Goal: Task Accomplishment & Management: Manage account settings

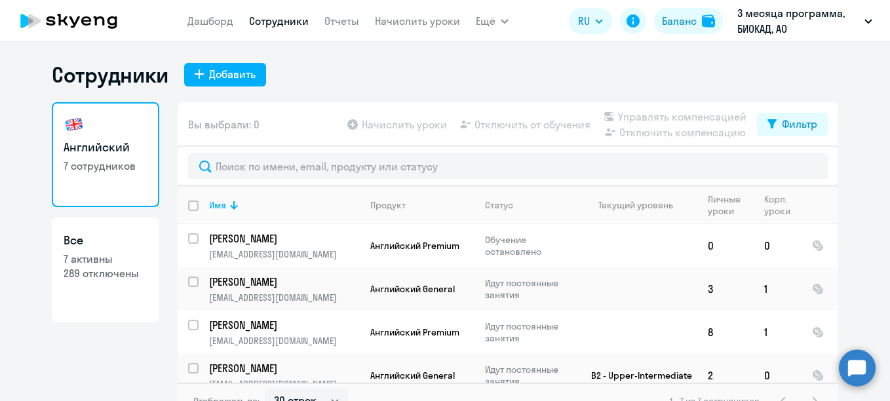
select select "30"
click at [394, 21] on link "Начислить уроки" at bounding box center [417, 20] width 85 height 13
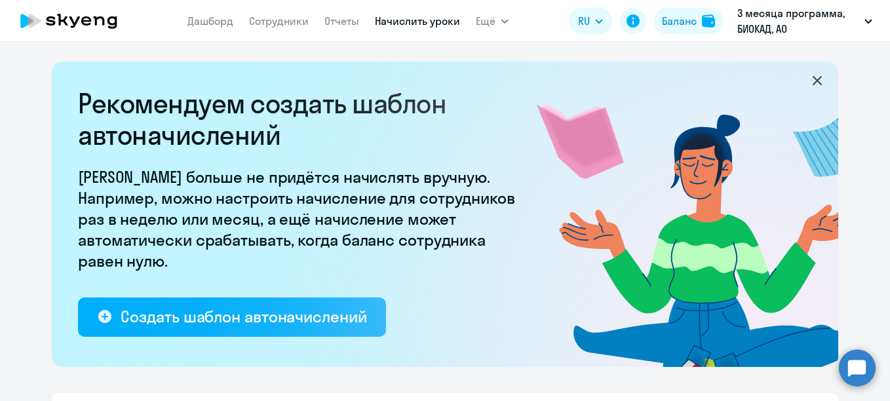
select select "10"
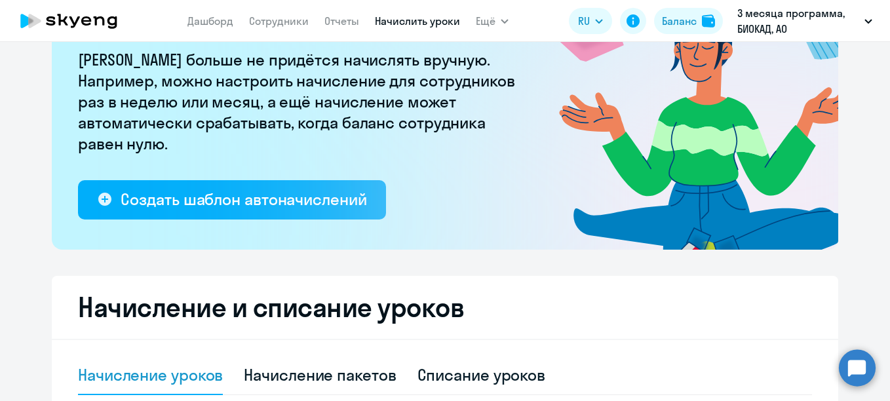
scroll to position [46, 0]
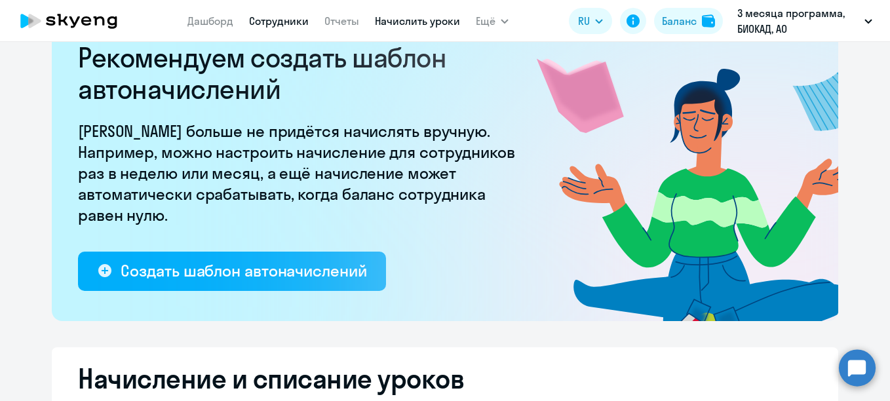
click at [271, 17] on link "Сотрудники" at bounding box center [279, 20] width 60 height 13
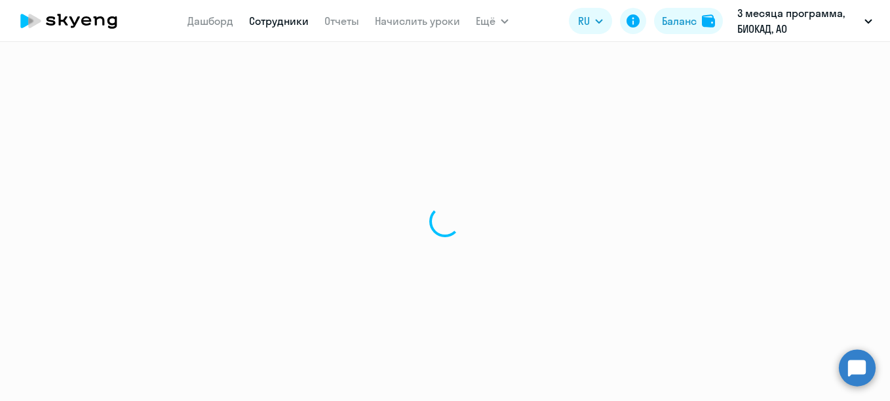
select select "30"
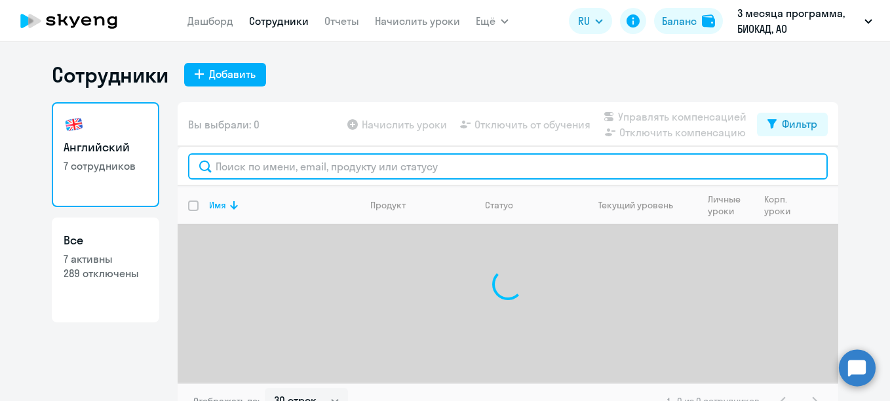
click at [265, 167] on input "text" at bounding box center [508, 166] width 640 height 26
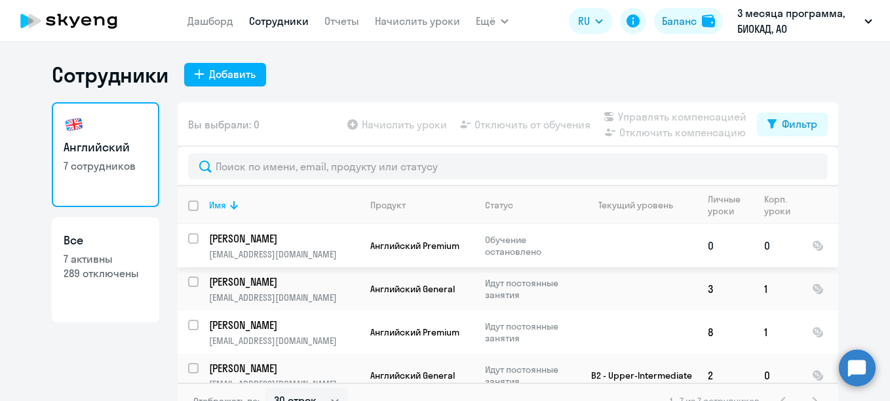
click at [191, 239] on input "select row 3593168" at bounding box center [201, 246] width 26 height 26
checkbox input "true"
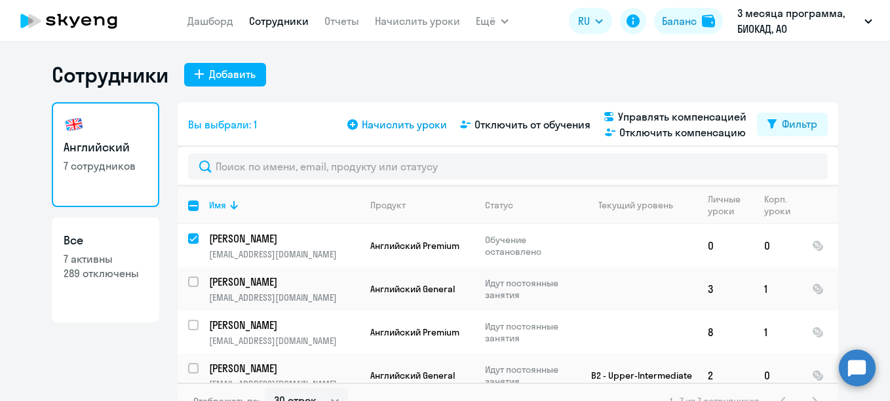
click at [411, 124] on span "Начислить уроки" at bounding box center [404, 125] width 85 height 16
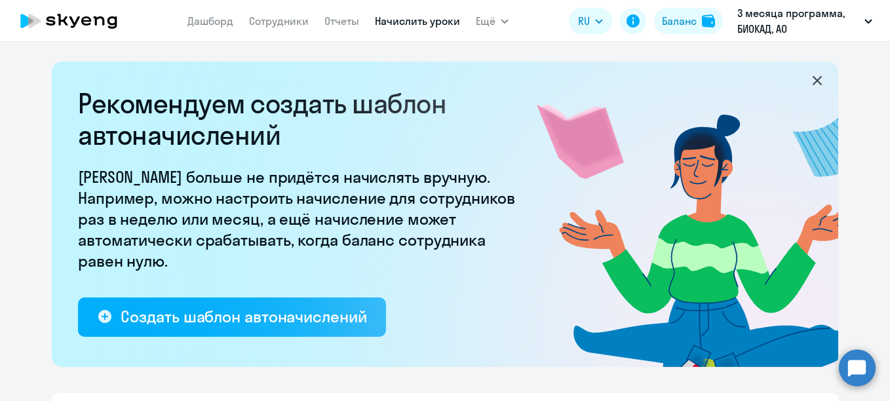
select select "10"
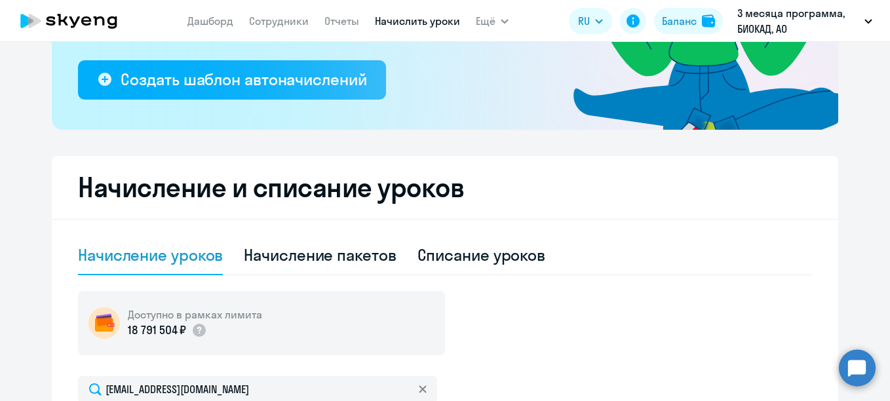
scroll to position [235, 0]
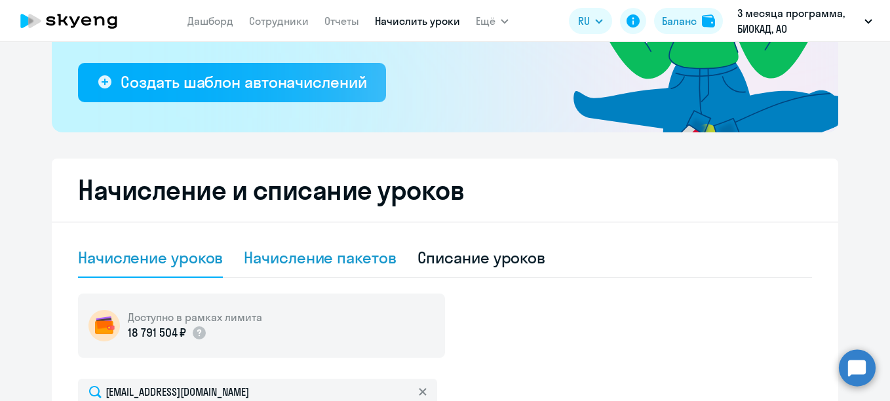
click at [309, 254] on div "Начисление пакетов" at bounding box center [320, 257] width 152 height 21
select select "10"
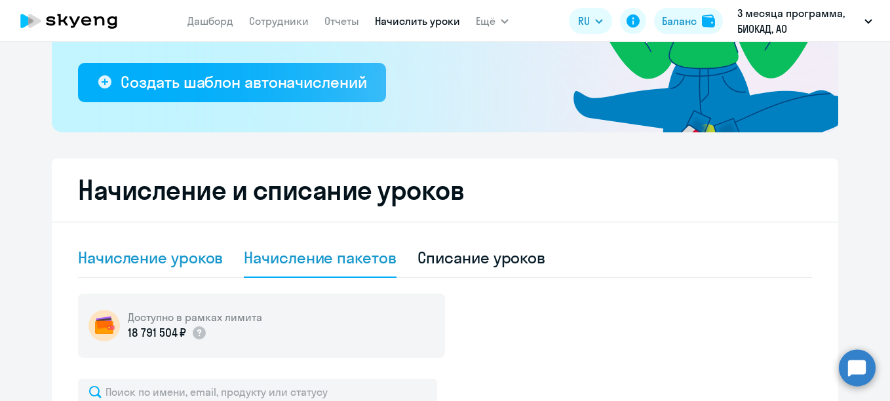
click at [207, 253] on div "Начисление уроков" at bounding box center [150, 257] width 145 height 21
select select "10"
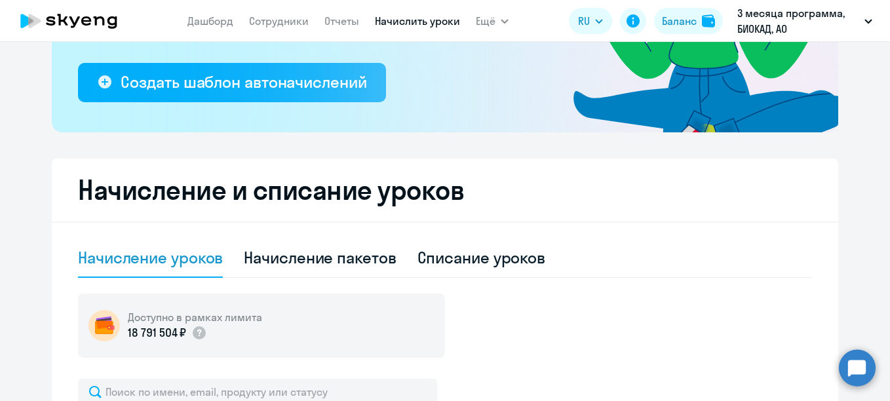
click at [294, 29] on nav "[PERSON_NAME] Отчеты Начислить уроки" at bounding box center [323, 21] width 273 height 26
click at [295, 26] on link "Сотрудники" at bounding box center [279, 20] width 60 height 13
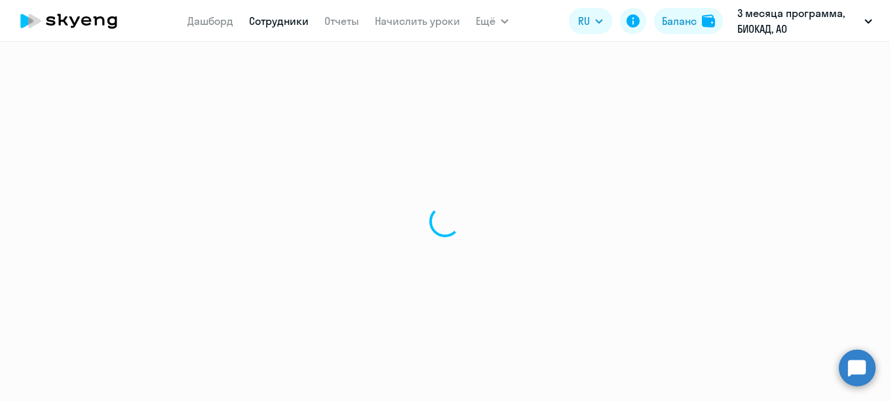
select select "30"
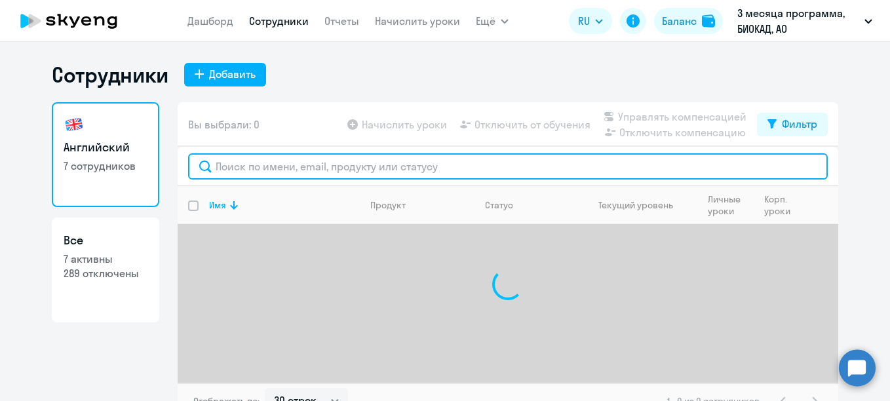
click at [373, 166] on input "text" at bounding box center [508, 166] width 640 height 26
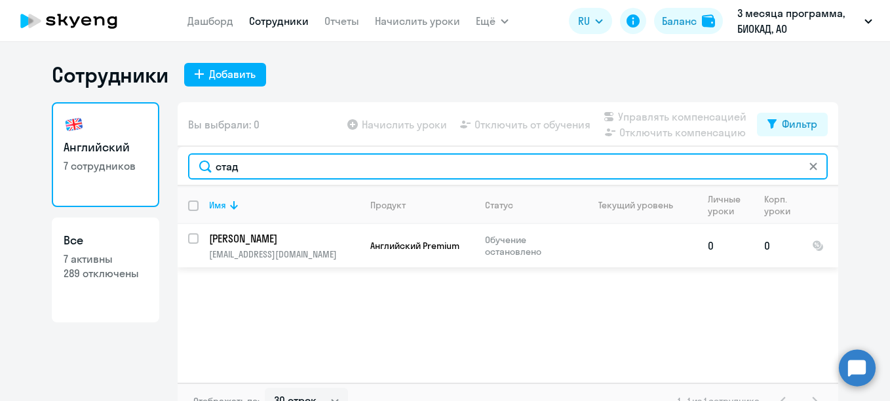
type input "стад"
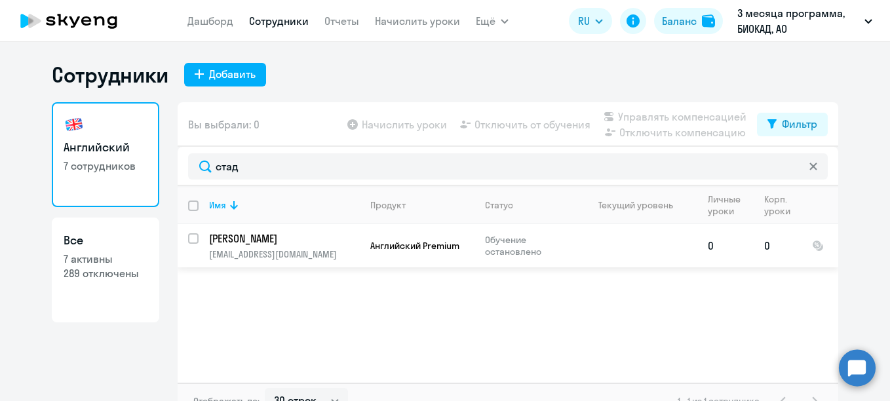
click at [301, 241] on p "[PERSON_NAME]" at bounding box center [283, 238] width 148 height 14
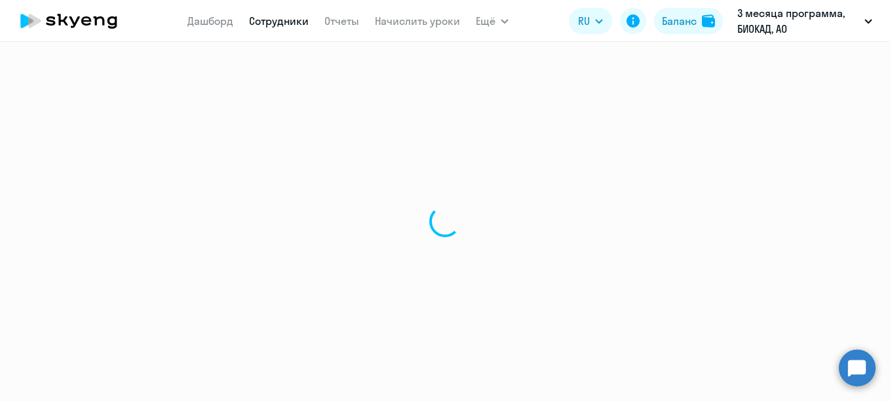
select select "english"
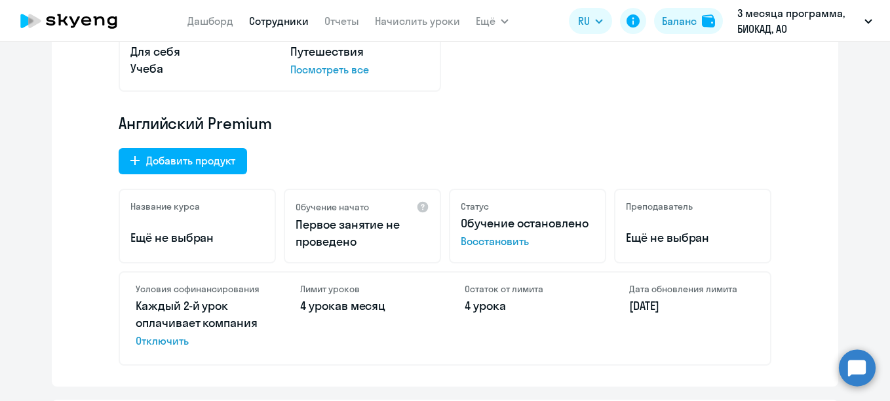
scroll to position [393, 0]
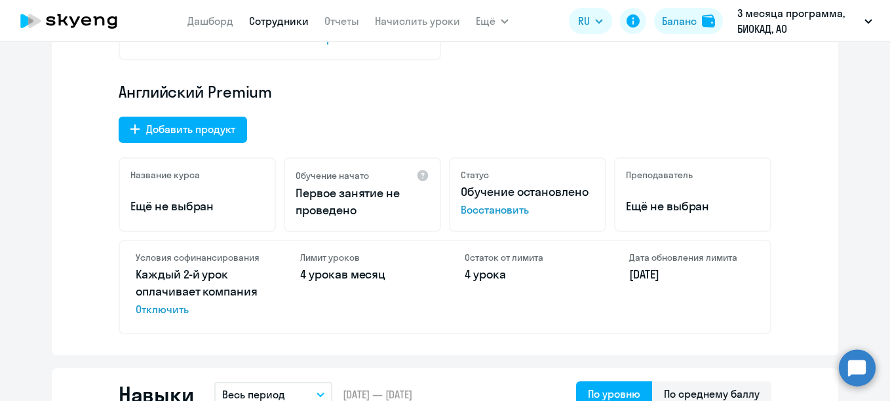
click at [485, 211] on span "Восстановить" at bounding box center [528, 210] width 134 height 16
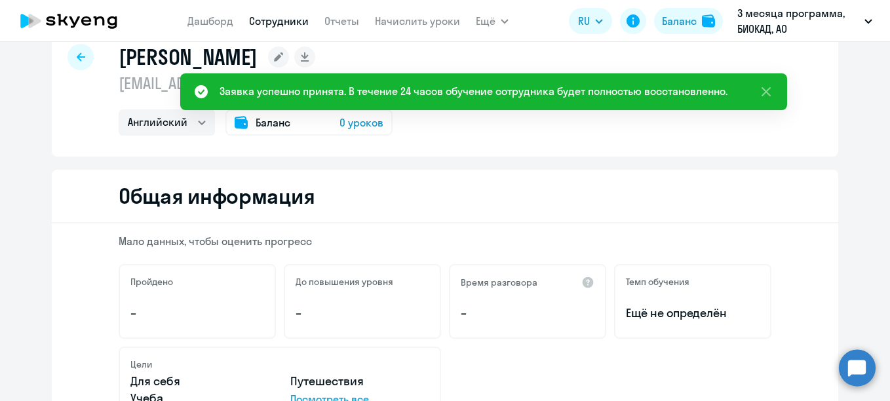
scroll to position [0, 0]
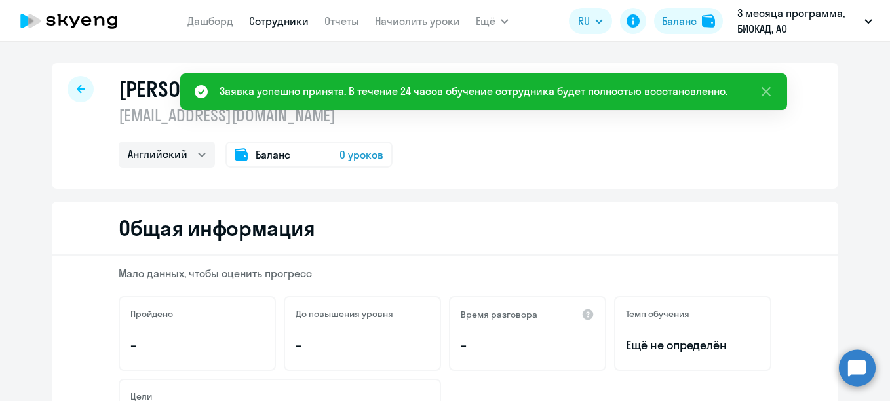
click at [258, 26] on link "Сотрудники" at bounding box center [279, 20] width 60 height 13
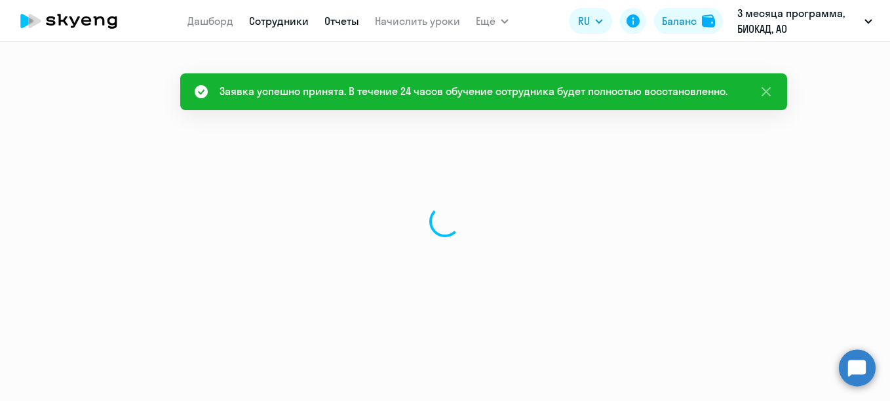
select select "30"
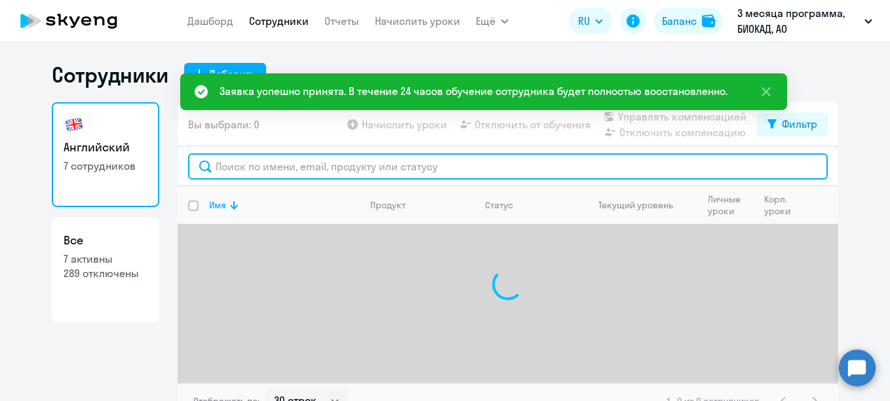
click at [399, 167] on input "text" at bounding box center [508, 166] width 640 height 26
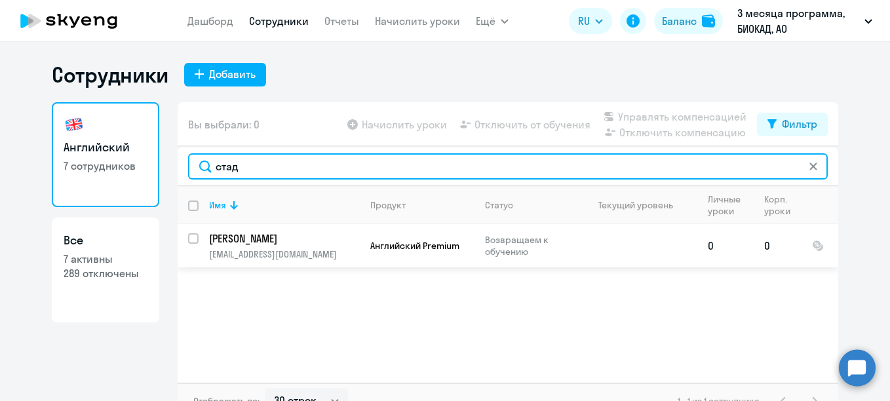
type input "стад"
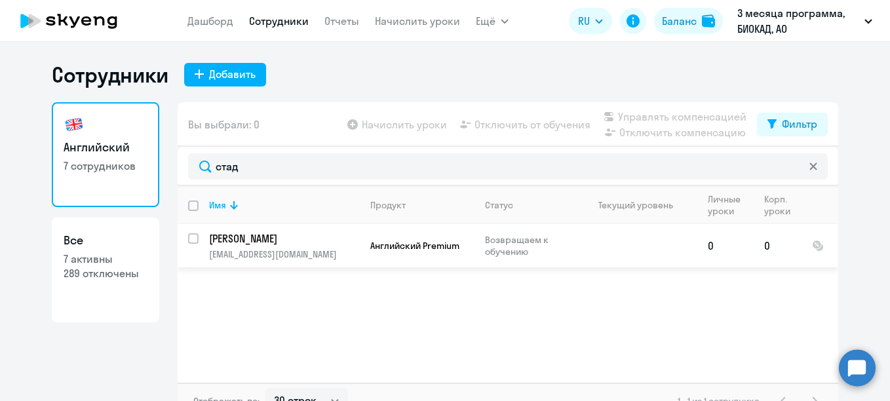
click at [299, 242] on p "[PERSON_NAME]" at bounding box center [283, 238] width 148 height 14
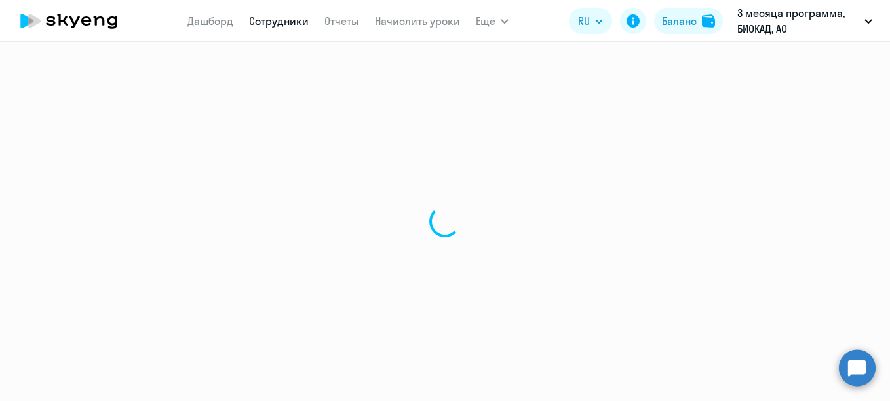
select select "english"
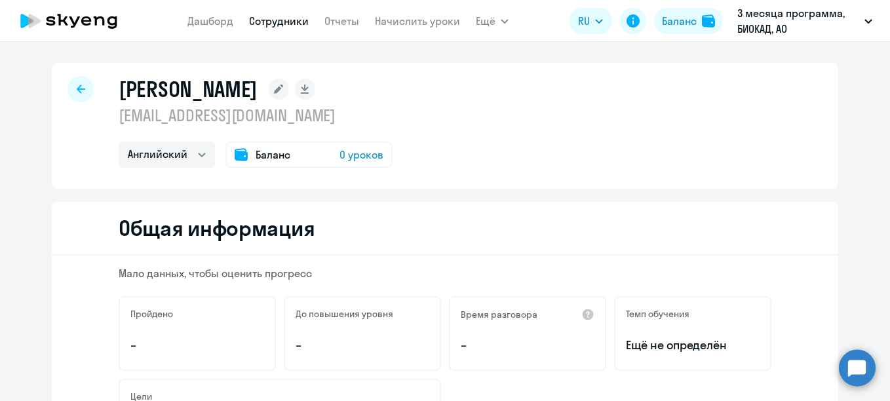
click at [349, 154] on span "0 уроков" at bounding box center [361, 155] width 44 height 16
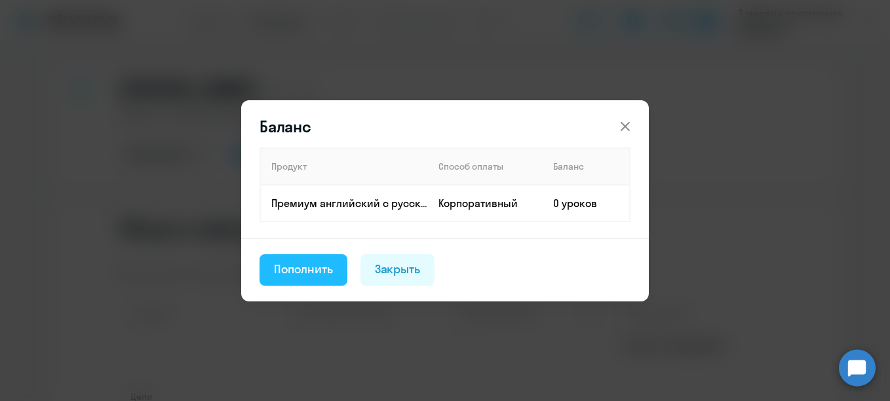
click at [323, 267] on div "Пополнить" at bounding box center [303, 269] width 59 height 17
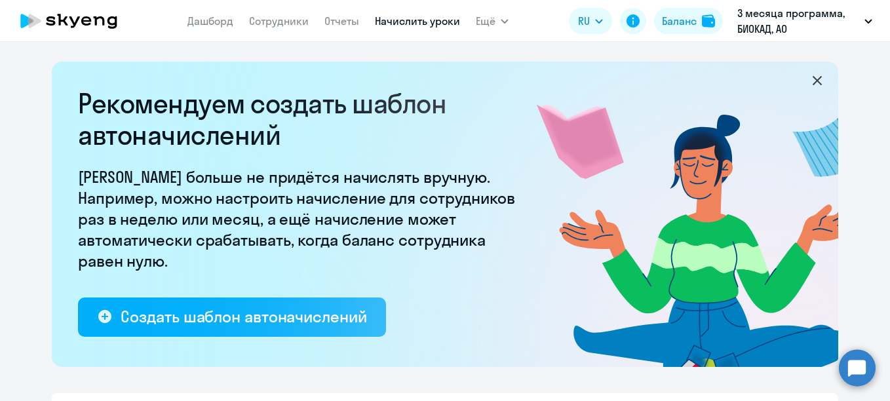
select select "10"
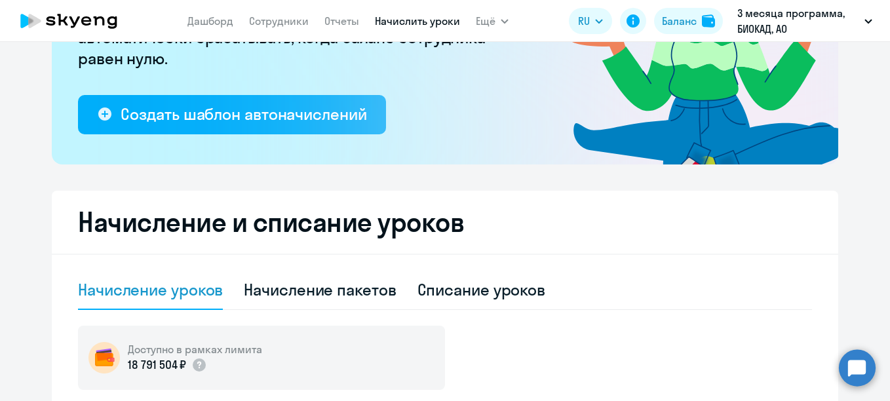
scroll to position [524, 0]
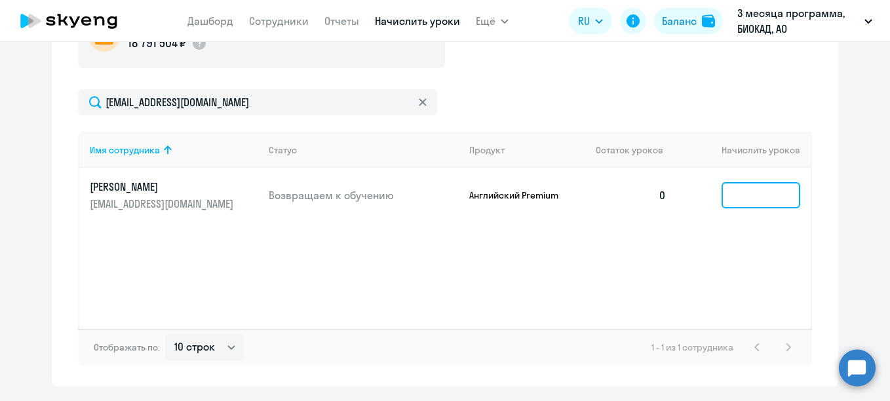
click at [742, 193] on input at bounding box center [761, 195] width 79 height 26
type input "1"
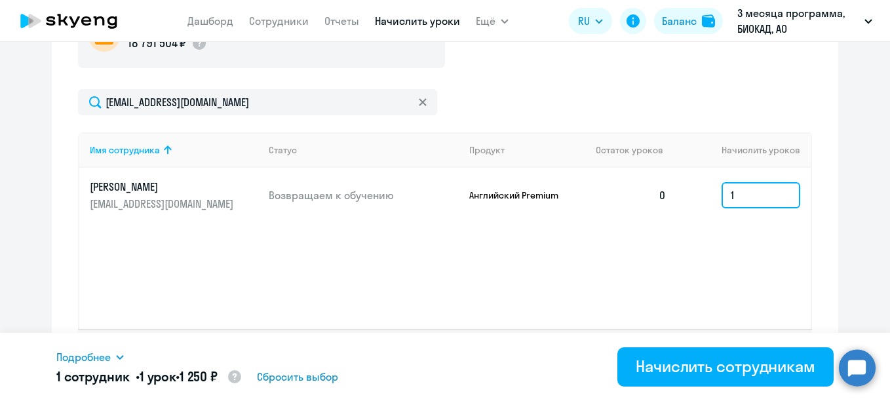
drag, startPoint x: 751, startPoint y: 197, endPoint x: 655, endPoint y: 199, distance: 95.7
click at [656, 199] on tr "[PERSON_NAME] [PERSON_NAME][EMAIL_ADDRESS][DOMAIN_NAME] Возвращаем к обучению А…" at bounding box center [444, 195] width 731 height 55
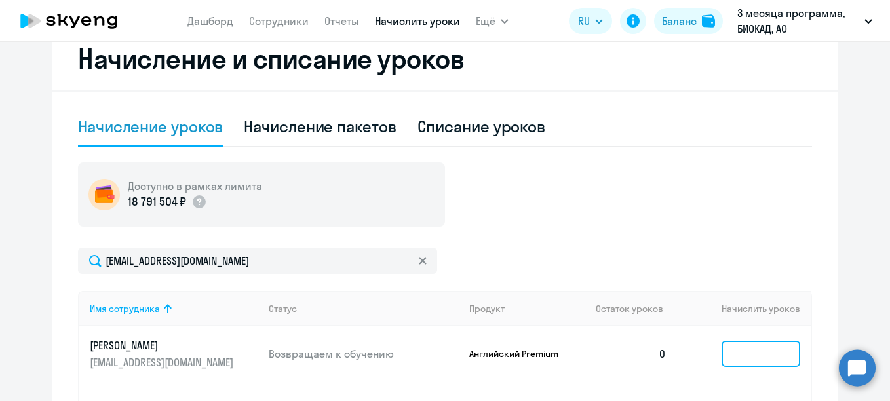
scroll to position [131, 0]
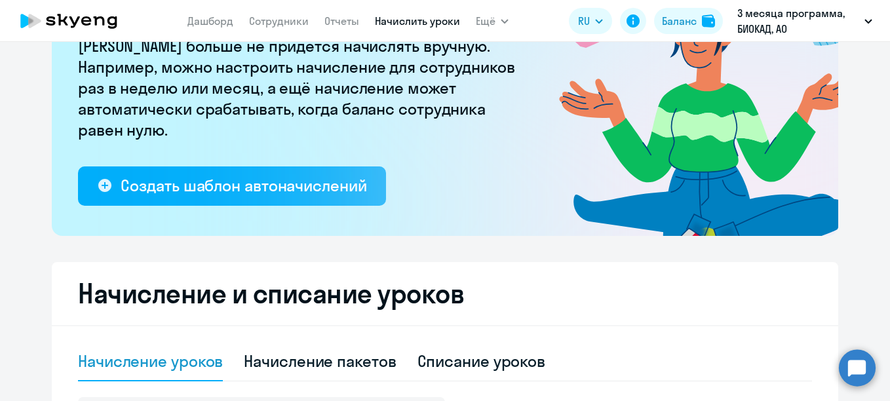
click at [389, 19] on link "Начислить уроки" at bounding box center [417, 20] width 85 height 13
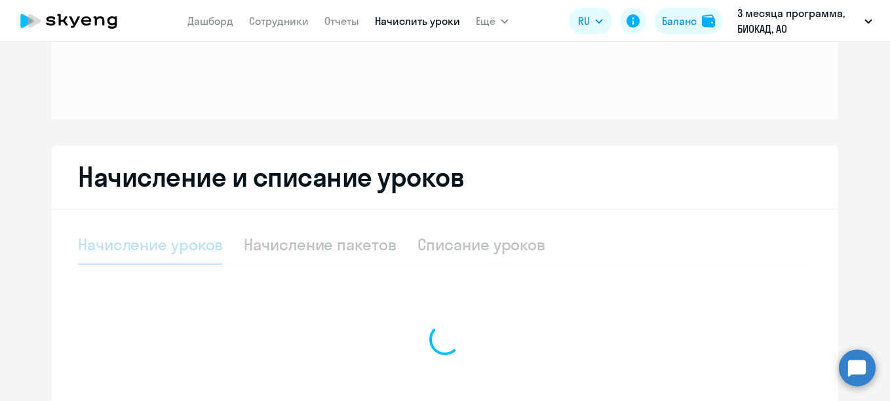
select select "10"
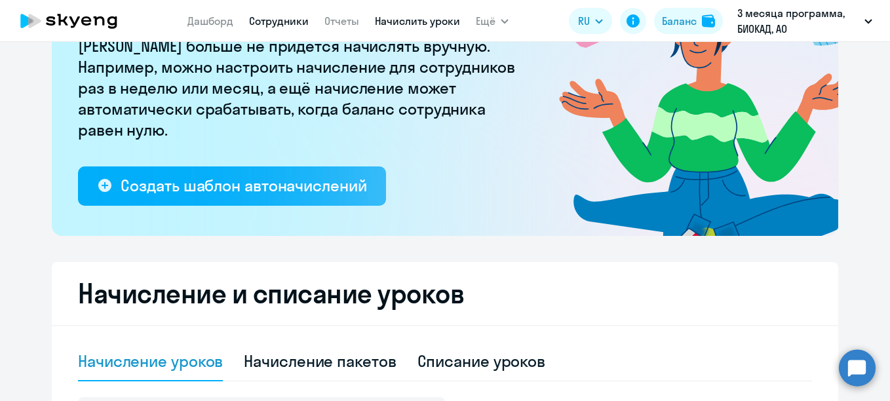
click at [267, 26] on link "Сотрудники" at bounding box center [279, 20] width 60 height 13
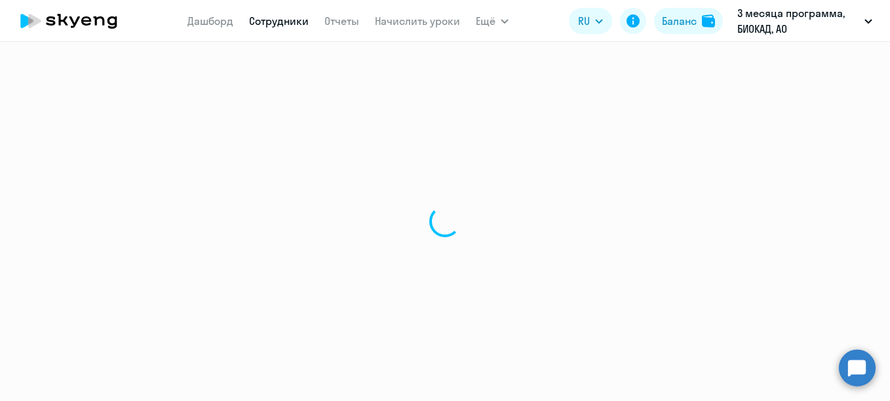
select select "30"
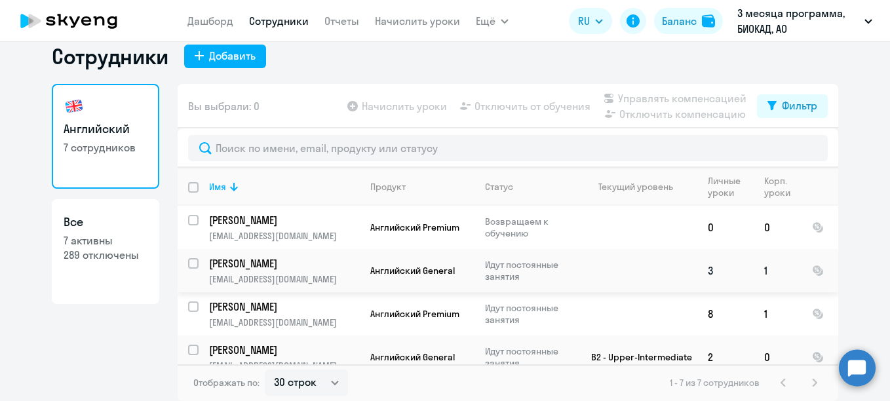
click at [188, 261] on input "select row 42000611" at bounding box center [201, 271] width 26 height 26
checkbox input "true"
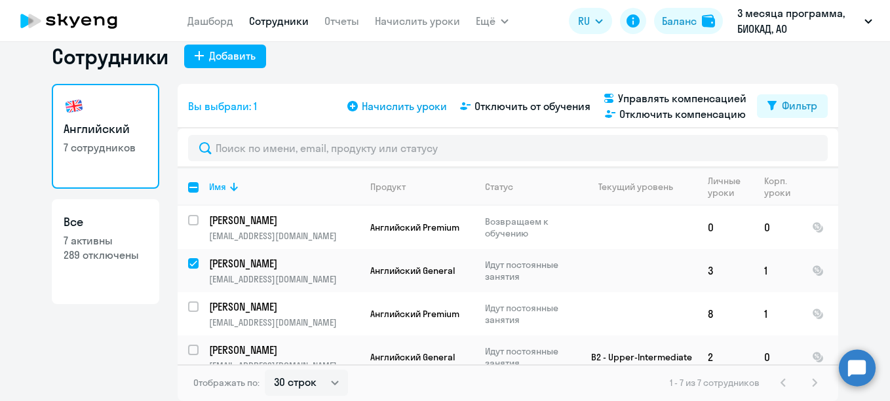
click at [411, 110] on span "Начислить уроки" at bounding box center [404, 106] width 85 height 16
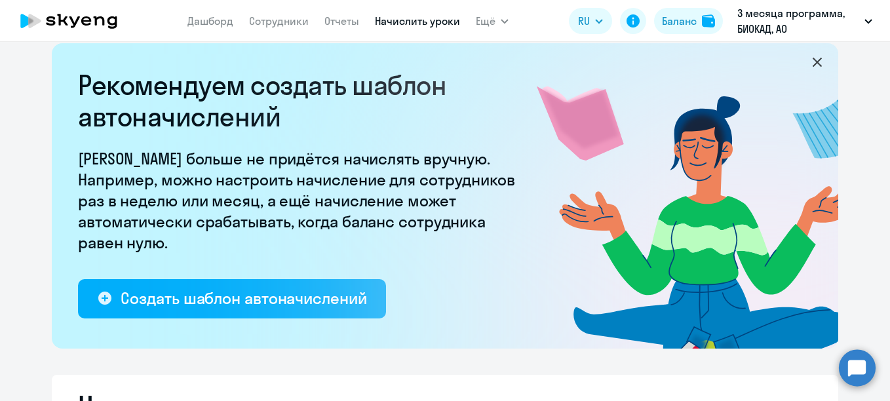
select select "10"
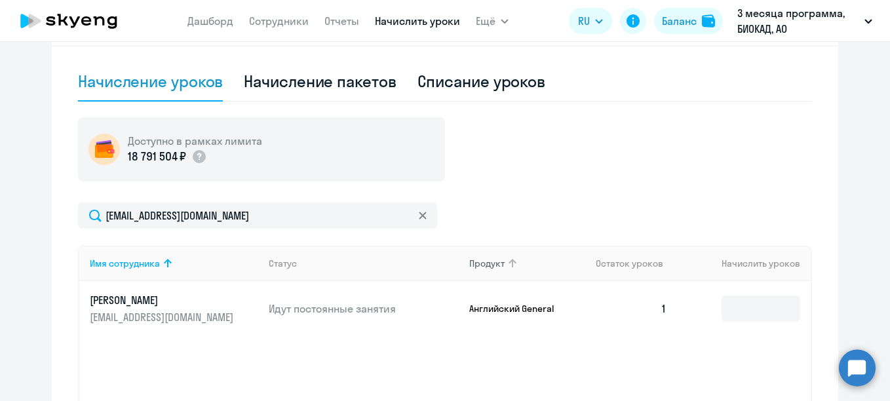
scroll to position [412, 0]
click at [737, 299] on input at bounding box center [761, 308] width 79 height 26
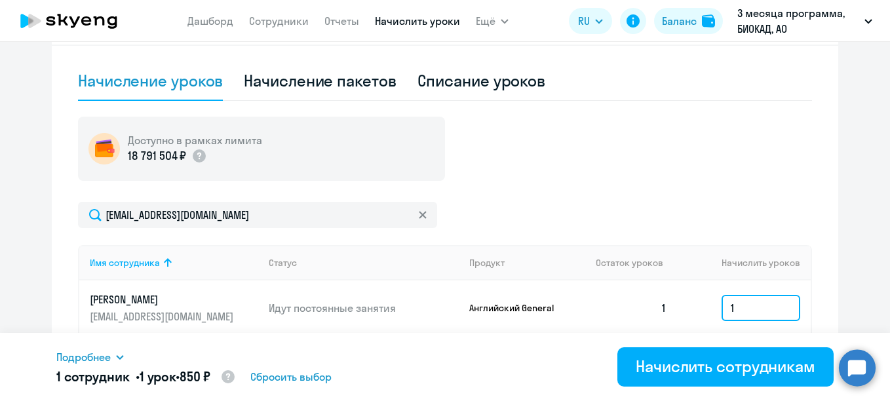
type input "1"
drag, startPoint x: 744, startPoint y: 305, endPoint x: 696, endPoint y: 296, distance: 49.4
click at [696, 296] on td "1" at bounding box center [744, 307] width 134 height 55
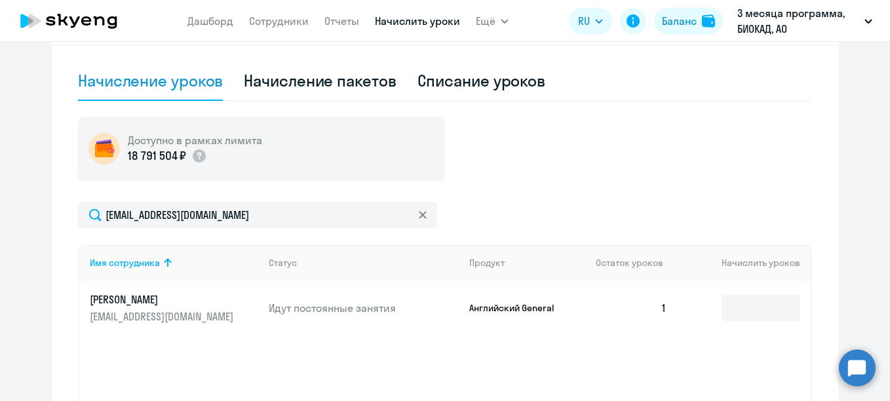
click at [402, 19] on link "Начислить уроки" at bounding box center [417, 20] width 85 height 13
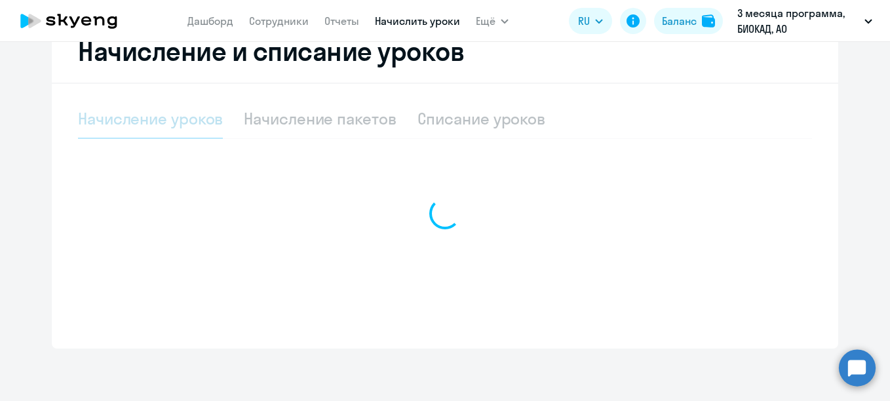
scroll to position [374, 0]
select select "10"
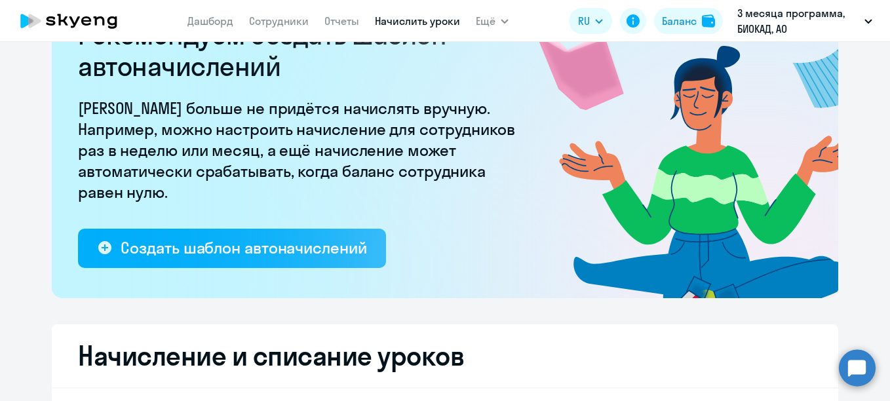
scroll to position [0, 0]
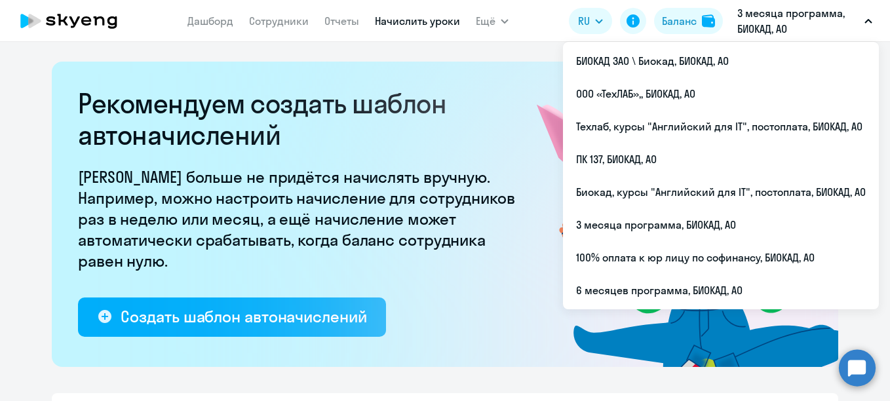
click at [773, 26] on p "3 месяца программа, БИОКАД, АО" at bounding box center [798, 20] width 122 height 31
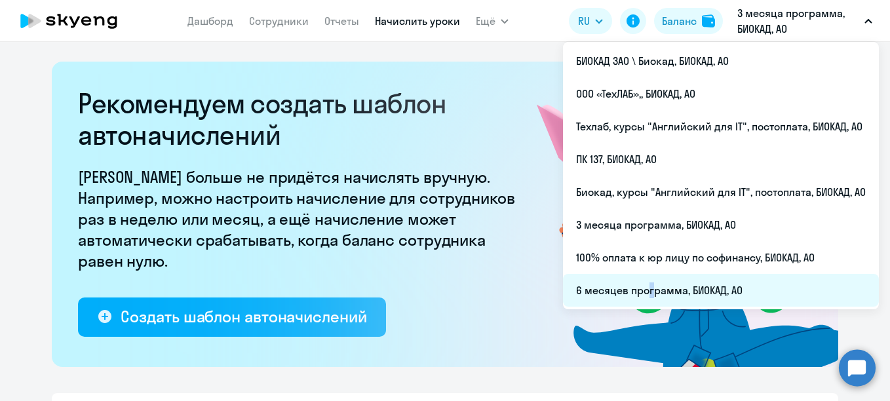
click at [647, 288] on li "6 месяцев программа, БИОКАД, АО" at bounding box center [721, 290] width 316 height 33
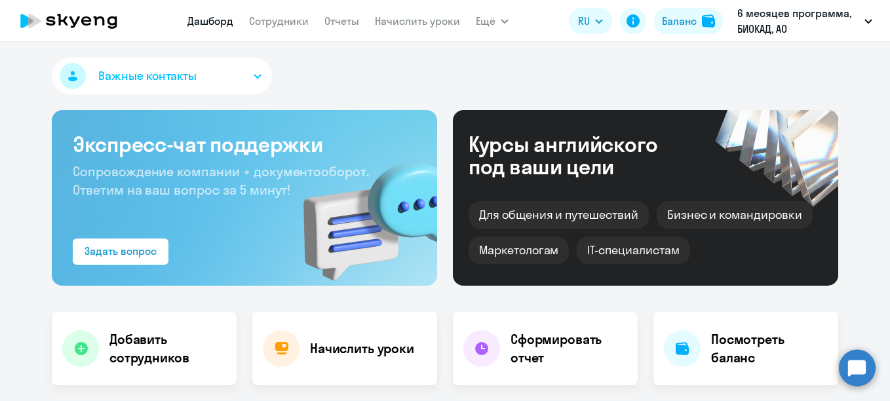
select select "30"
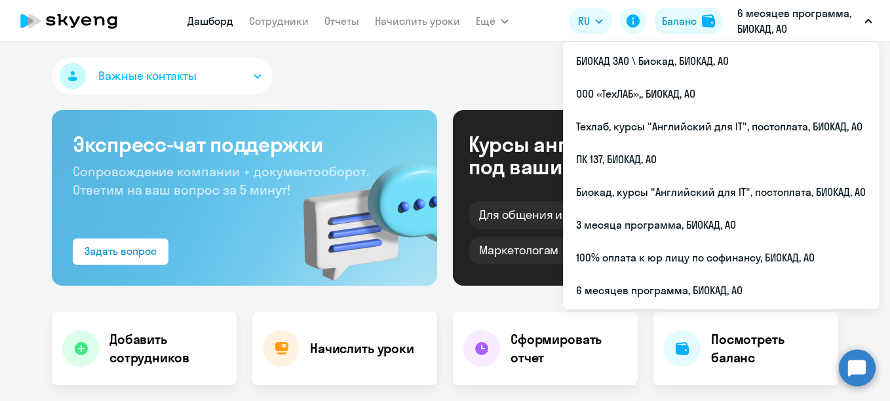
click at [273, 29] on nav "[PERSON_NAME] Отчеты Начислить уроки" at bounding box center [323, 21] width 273 height 26
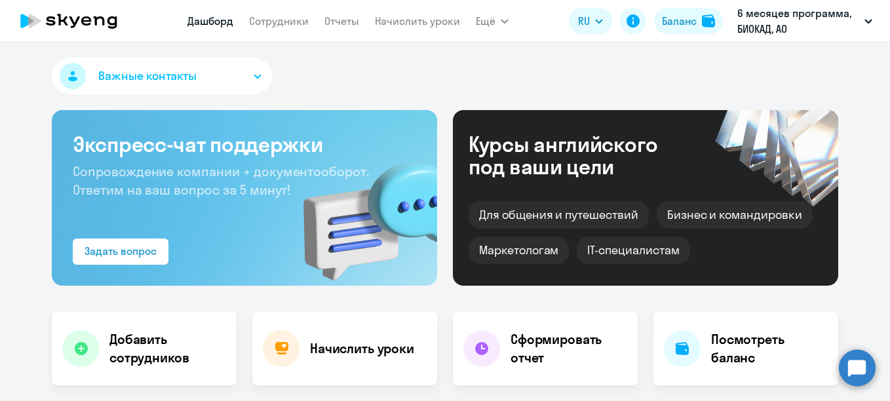
drag, startPoint x: 370, startPoint y: 81, endPoint x: 367, endPoint y: 70, distance: 10.8
click at [371, 79] on div "Важные контакты" at bounding box center [445, 79] width 786 height 42
click at [400, 20] on link "Начислить уроки" at bounding box center [417, 20] width 85 height 13
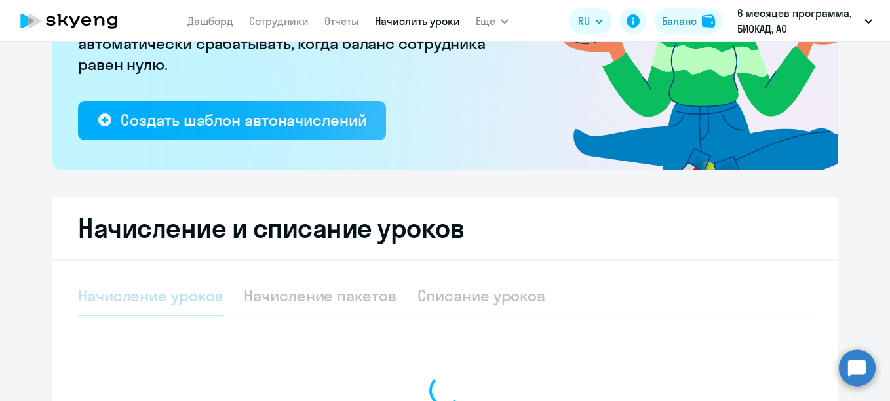
select select "10"
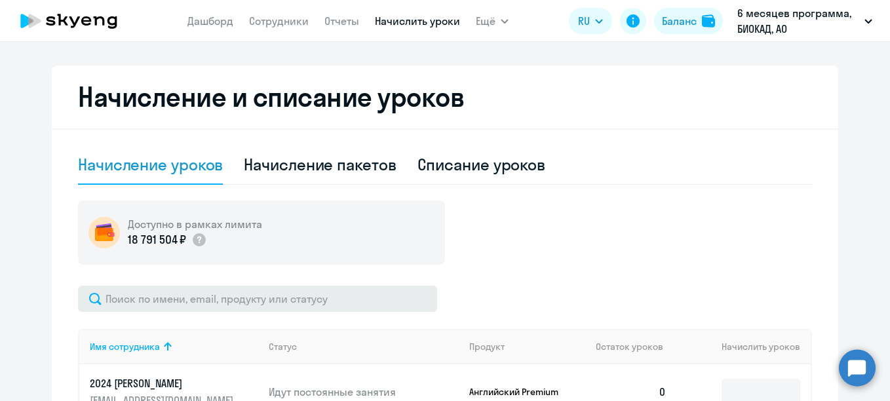
scroll to position [393, 0]
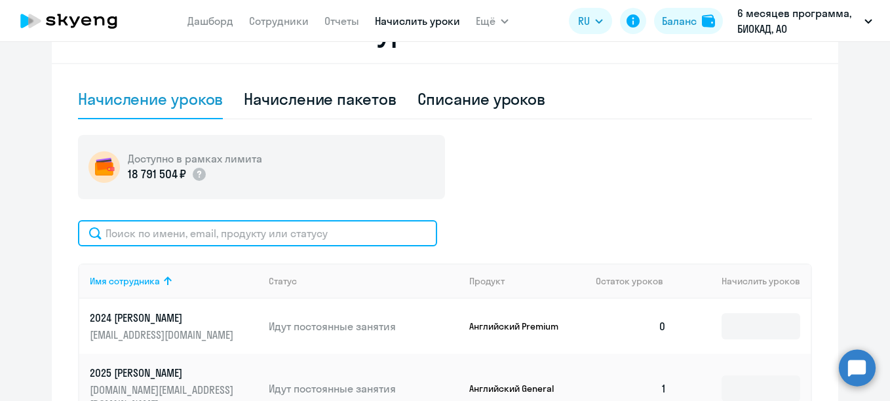
click at [221, 241] on input "text" at bounding box center [257, 233] width 359 height 26
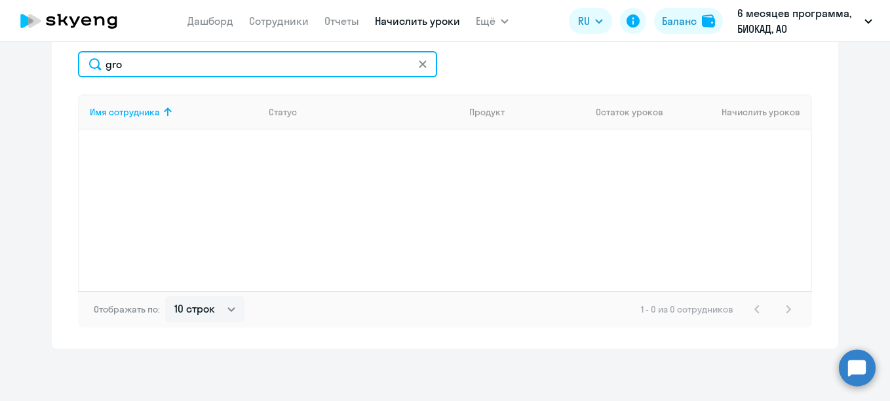
drag, startPoint x: 134, startPoint y: 68, endPoint x: 28, endPoint y: 50, distance: 107.5
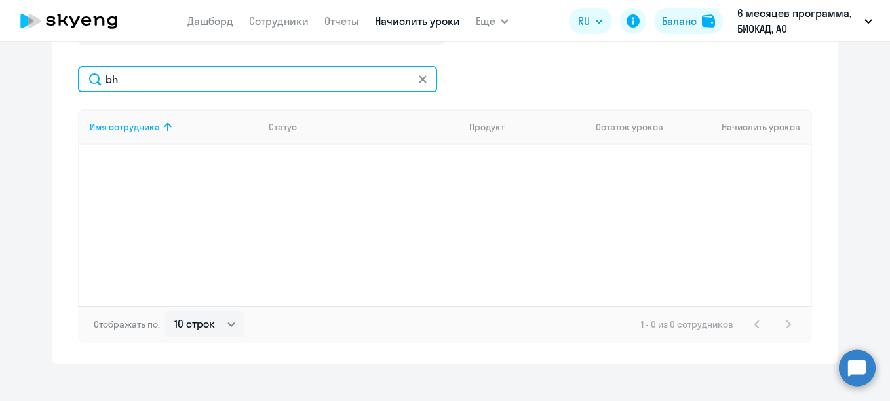
type input "b"
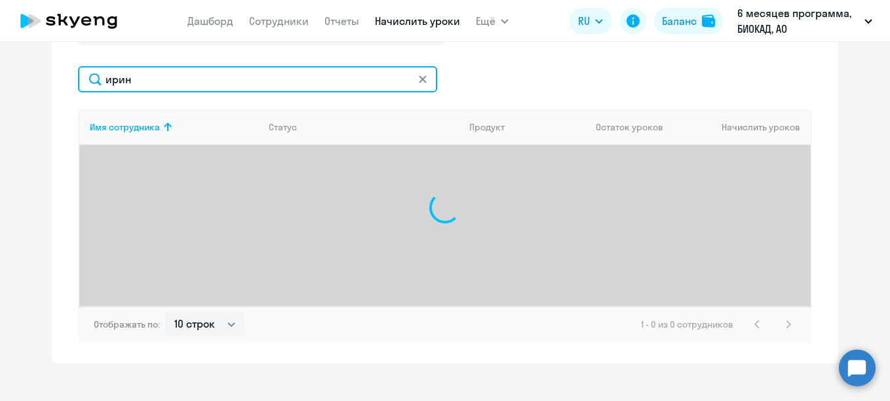
type input "[PERSON_NAME]"
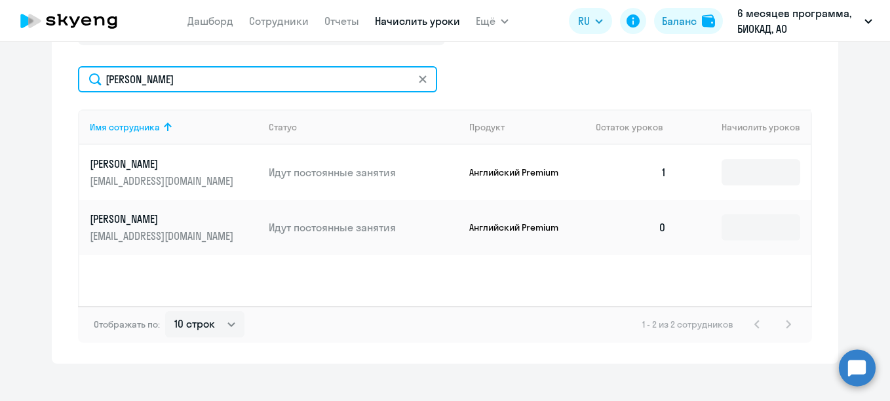
drag, startPoint x: 85, startPoint y: 71, endPoint x: 43, endPoint y: 56, distance: 45.2
click at [52, 64] on div "Начисление и списание уроков Начисление уроков Начисление пакетов Списание урок…" at bounding box center [445, 105] width 786 height 518
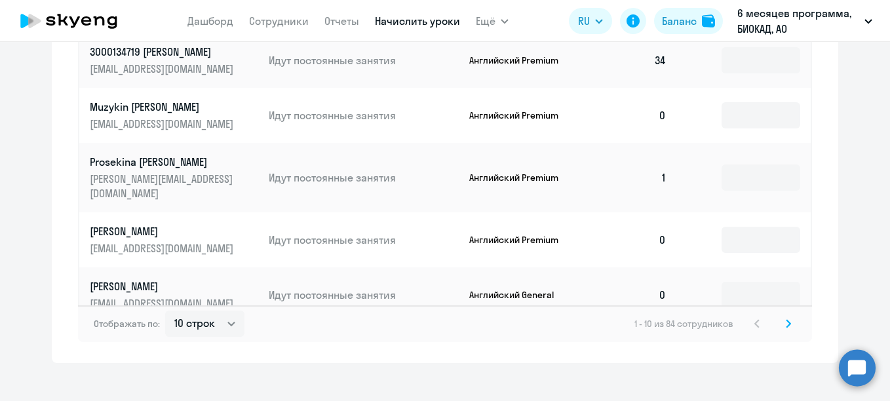
scroll to position [952, 0]
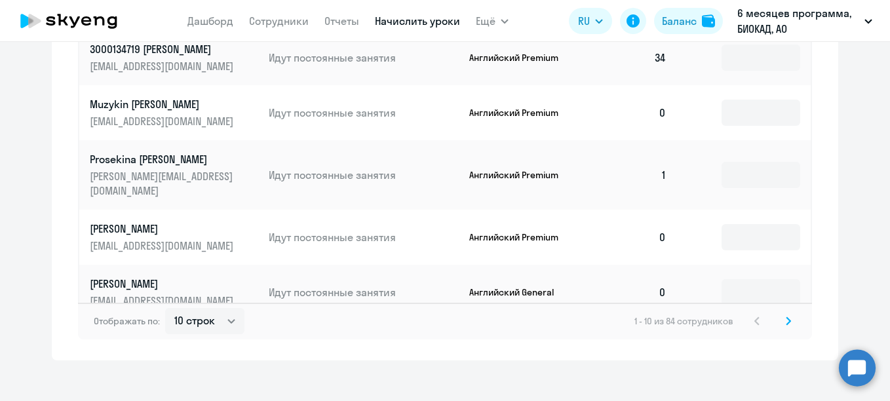
click at [786, 317] on icon at bounding box center [788, 320] width 4 height 7
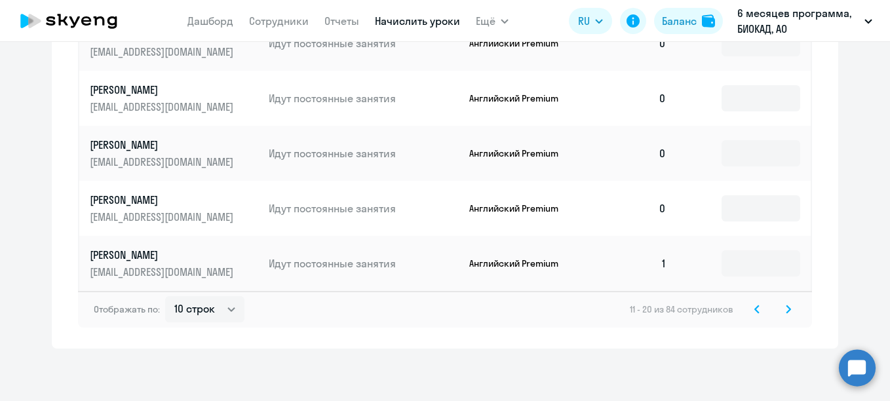
click at [788, 309] on svg-icon at bounding box center [789, 309] width 16 height 16
click at [787, 317] on svg-icon at bounding box center [789, 309] width 16 height 16
click at [786, 311] on icon at bounding box center [788, 309] width 5 height 9
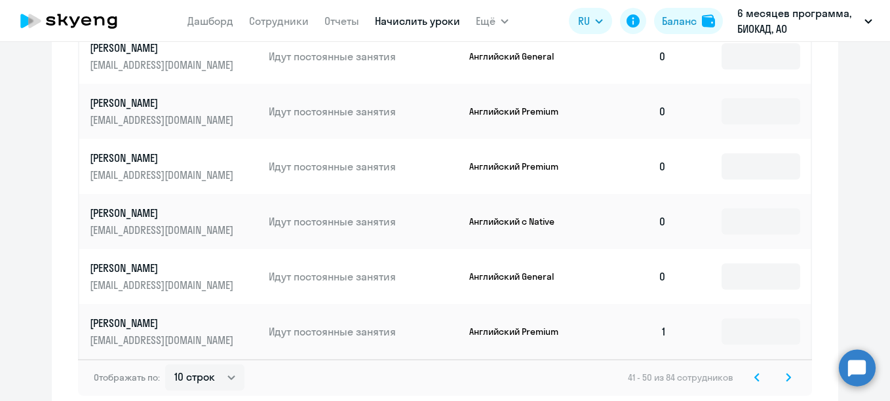
scroll to position [886, 0]
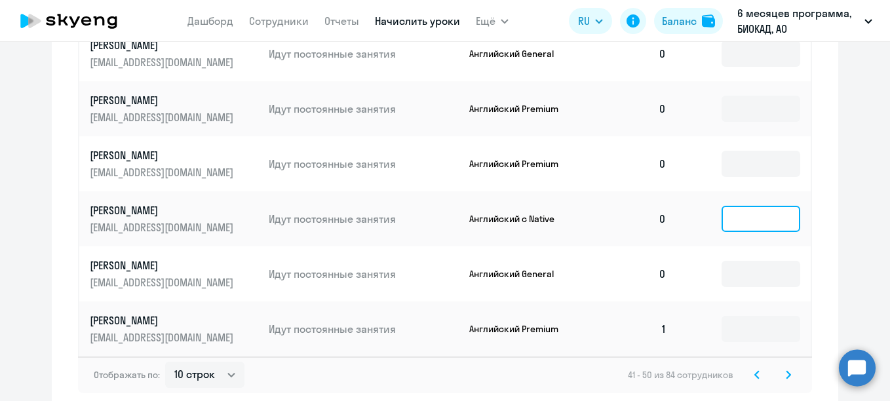
click at [730, 217] on input at bounding box center [761, 219] width 79 height 26
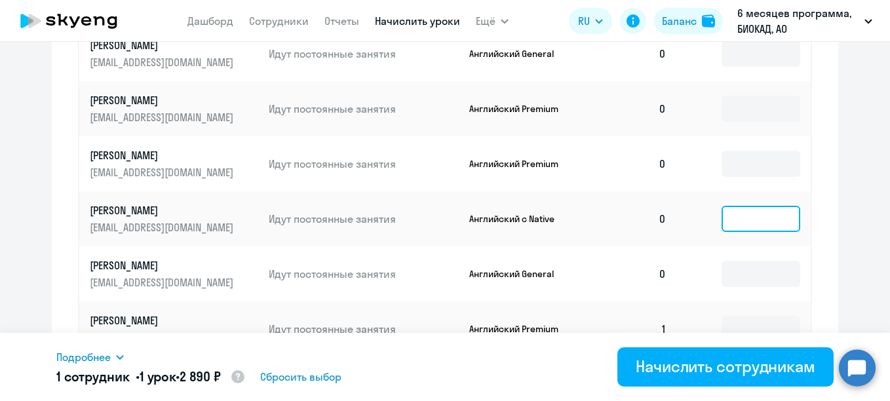
type input "1"
drag, startPoint x: 738, startPoint y: 217, endPoint x: 673, endPoint y: 226, distance: 65.5
click at [677, 226] on td "1" at bounding box center [744, 218] width 134 height 55
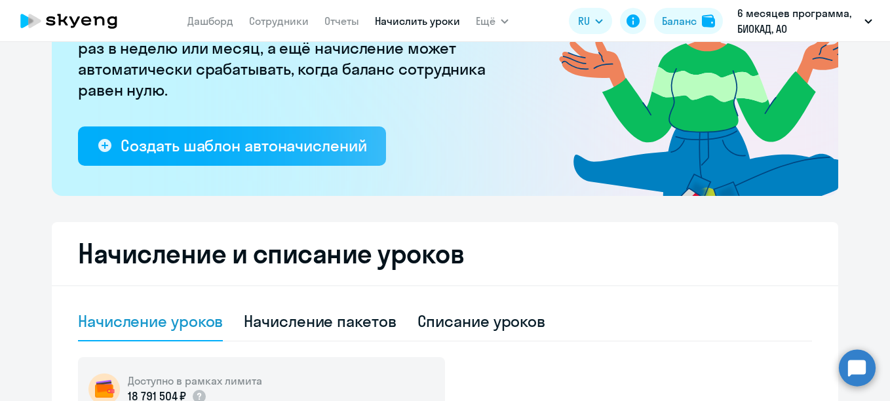
scroll to position [165, 0]
